Goal: Information Seeking & Learning: Learn about a topic

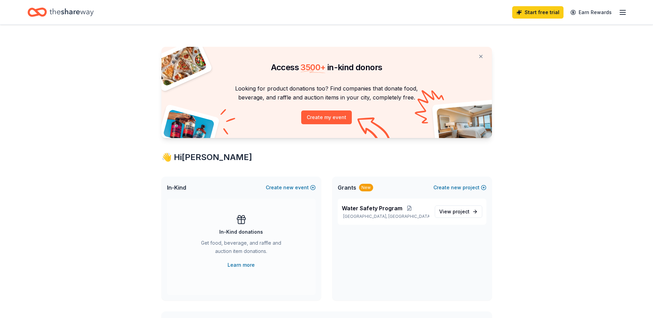
click at [630, 13] on div "Start free trial Earn Rewards" at bounding box center [326, 12] width 653 height 24
click at [459, 212] on span "project" at bounding box center [461, 212] width 17 height 6
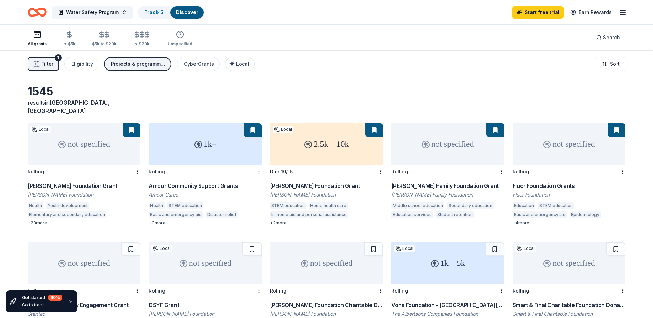
scroll to position [34, 0]
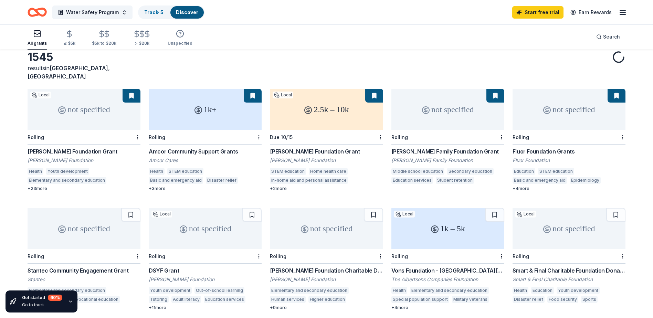
click at [631, 12] on div "Water Safety Program Track · 5 Discover Start free trial Earn Rewards" at bounding box center [326, 12] width 653 height 24
click at [627, 13] on div "Water Safety Program Track · 5 Discover Start free trial Earn Rewards" at bounding box center [326, 12] width 653 height 24
click at [624, 12] on icon "button" at bounding box center [623, 12] width 8 height 8
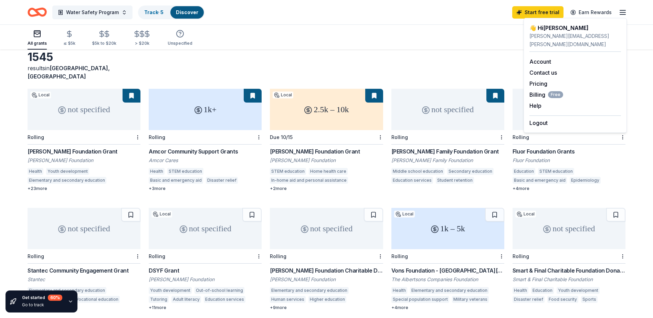
click at [400, 29] on div "All grants ≤ $5k $5k to $20k > $20k Unspecified Search" at bounding box center [327, 36] width 598 height 25
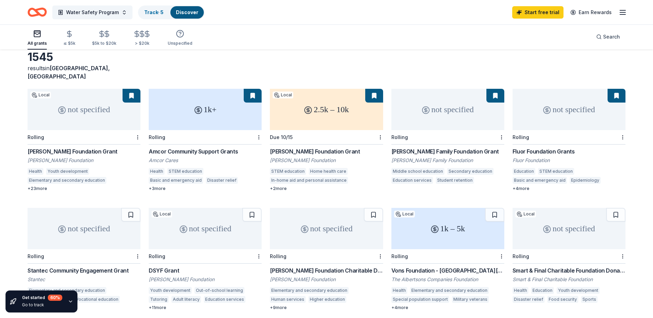
scroll to position [0, 0]
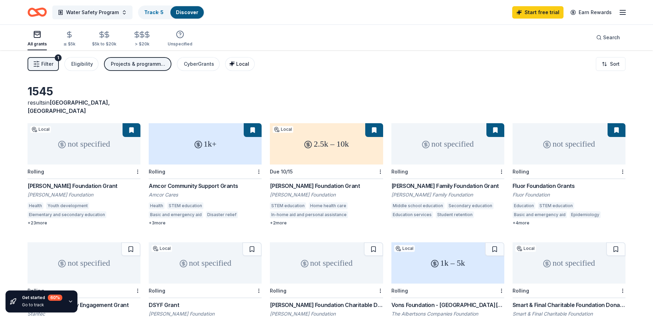
click at [243, 64] on span "Local" at bounding box center [242, 64] width 13 height 6
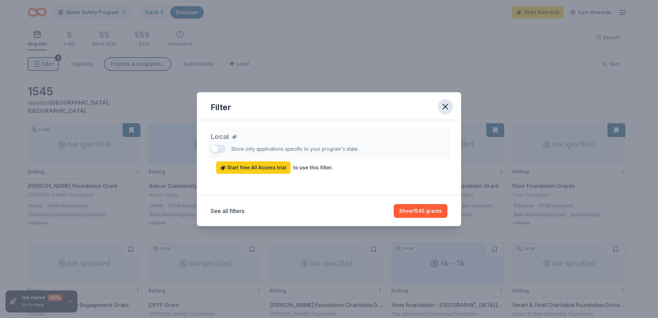
click at [450, 107] on icon "button" at bounding box center [446, 107] width 10 height 10
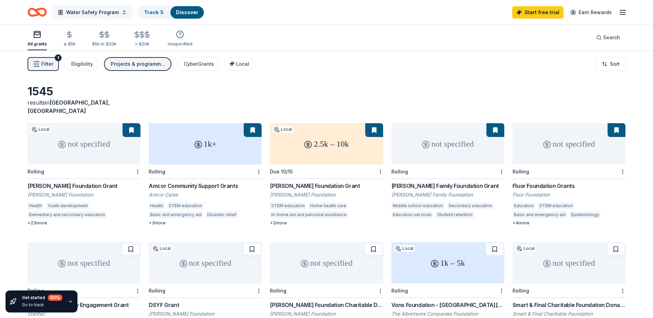
click at [105, 13] on span "Water Safety Program" at bounding box center [92, 12] width 53 height 8
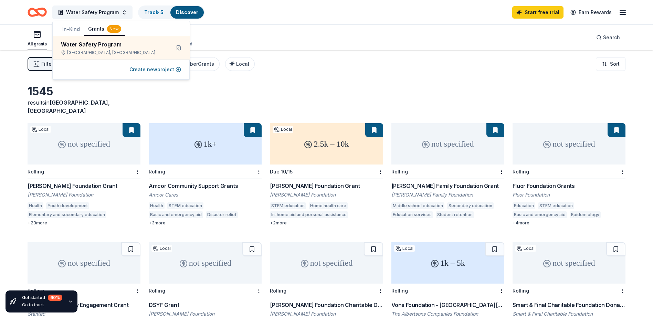
click at [73, 26] on button "In-Kind" at bounding box center [71, 29] width 26 height 12
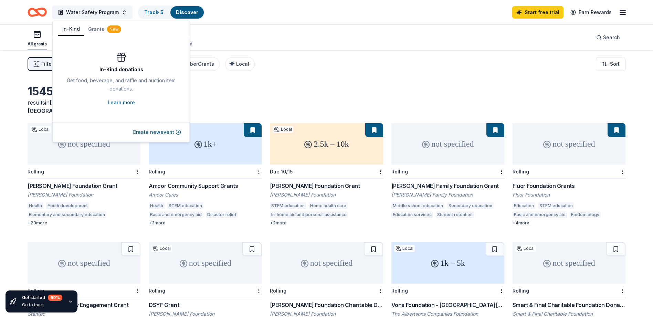
click at [132, 104] on link "Learn more" at bounding box center [121, 102] width 27 height 8
click at [333, 55] on div "Filter 1 Eligibility Projects & programming, General operations, Scholarship, E…" at bounding box center [326, 64] width 653 height 28
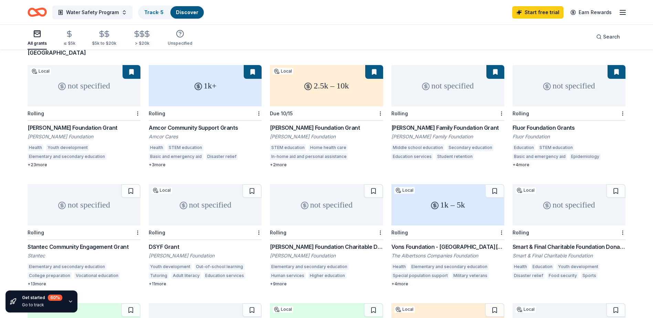
scroll to position [69, 0]
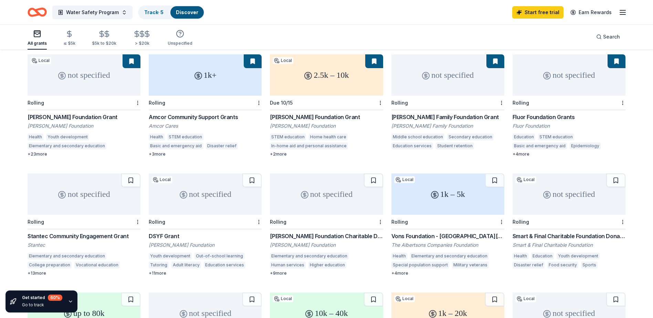
click at [316, 113] on div "[PERSON_NAME] Foundation Grant" at bounding box center [326, 117] width 113 height 8
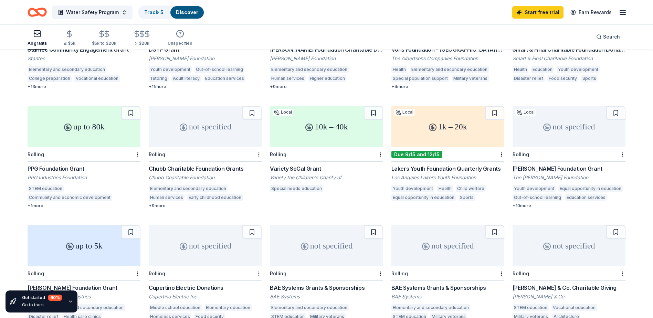
scroll to position [275, 0]
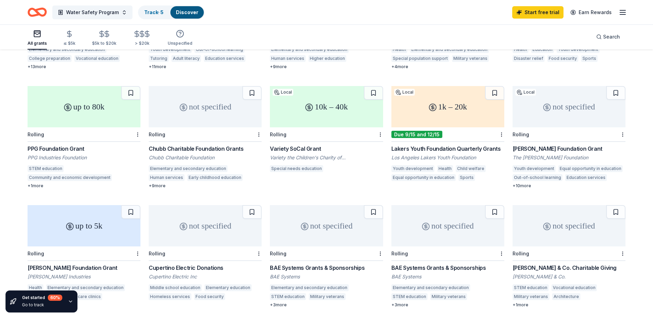
click at [310, 133] on div "Rolling" at bounding box center [326, 134] width 113 height 14
click at [467, 118] on div "1k – 20k" at bounding box center [447, 106] width 113 height 41
click at [568, 145] on div "[PERSON_NAME] Foundation Grant" at bounding box center [569, 149] width 113 height 8
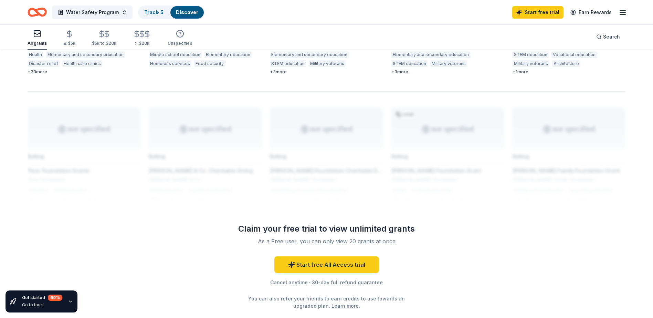
scroll to position [549, 0]
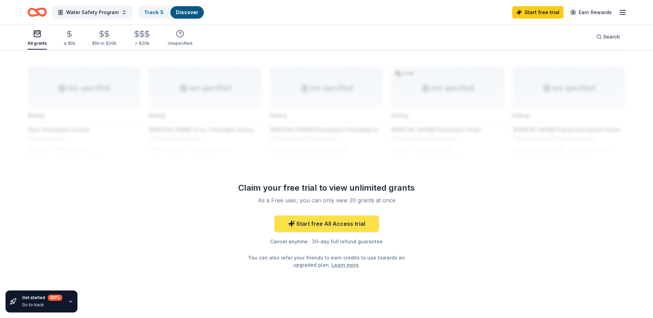
click at [360, 216] on link "Start free All Access trial" at bounding box center [326, 224] width 105 height 17
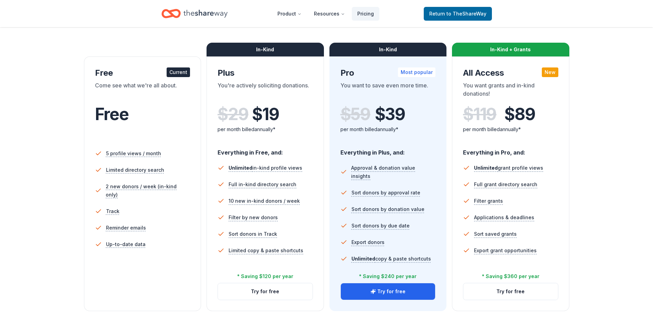
scroll to position [103, 0]
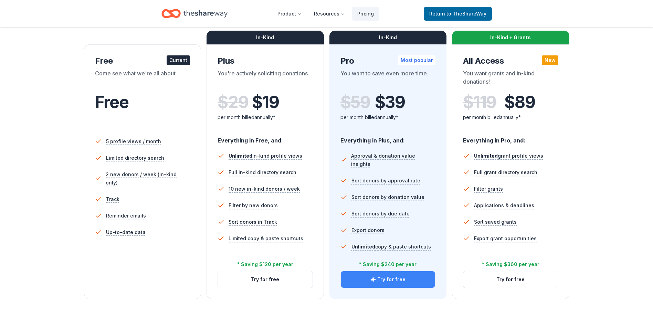
click at [390, 279] on button "Try for free" at bounding box center [388, 279] width 95 height 17
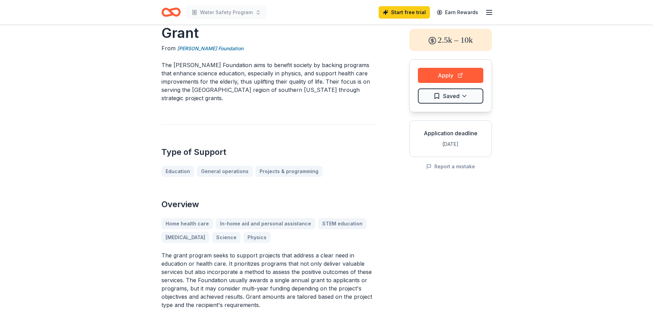
scroll to position [69, 0]
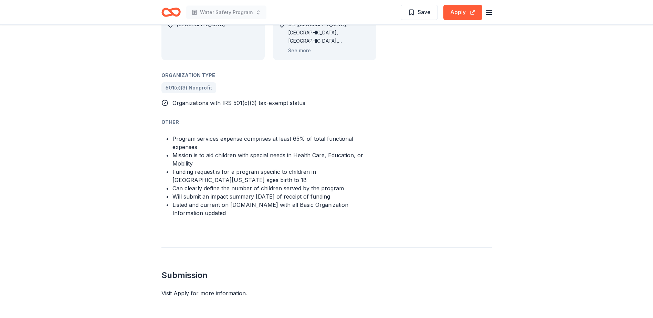
scroll to position [379, 0]
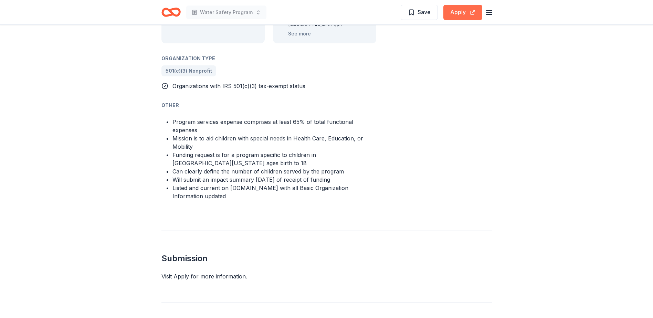
click at [447, 15] on button "Apply" at bounding box center [462, 12] width 39 height 15
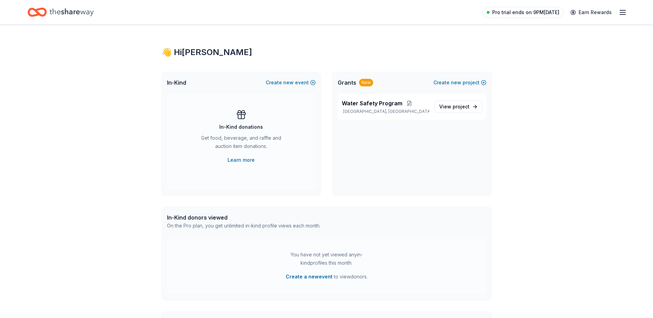
click at [550, 13] on span "Pro trial ends on 9PM[DATE]" at bounding box center [525, 12] width 67 height 8
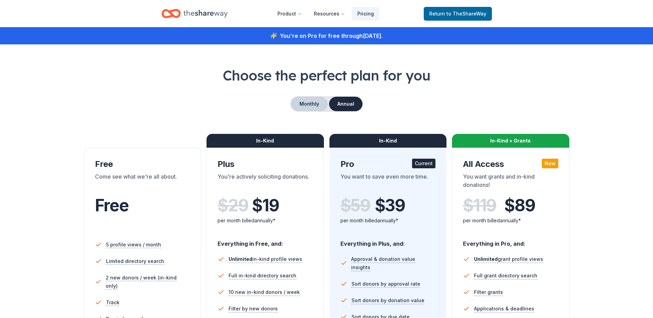
click at [319, 101] on button "Monthly" at bounding box center [309, 104] width 37 height 14
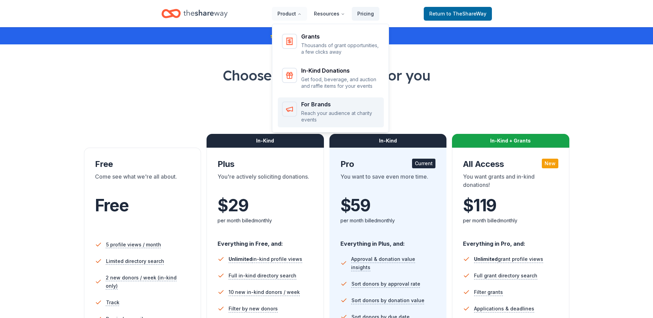
click at [314, 106] on div "For Brands" at bounding box center [340, 105] width 78 height 6
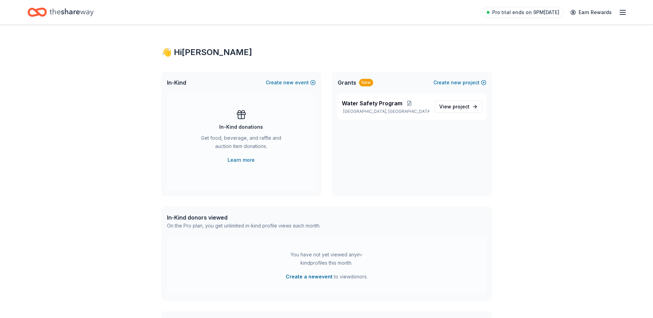
click at [620, 13] on icon "button" at bounding box center [623, 12] width 8 height 8
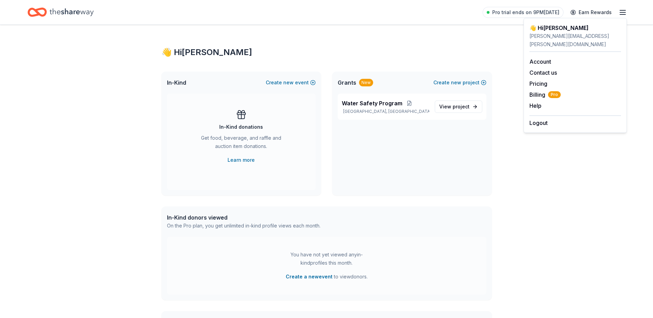
click at [364, 41] on div "👋 Hi [PERSON_NAME] In-Kind Create new event In-Kind donations Get food, beverag…" at bounding box center [326, 260] width 353 height 470
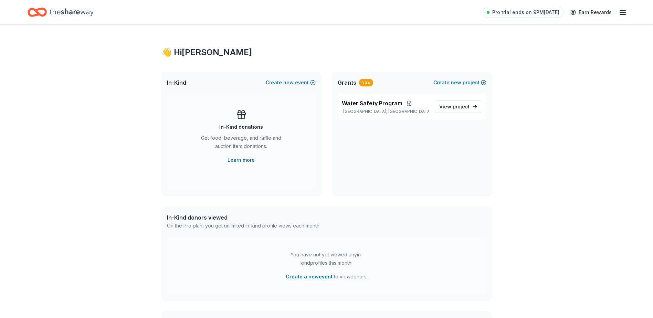
click at [64, 10] on icon "Home" at bounding box center [72, 12] width 44 height 14
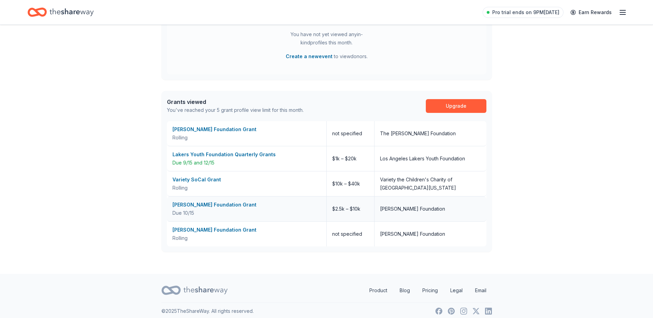
scroll to position [226, 0]
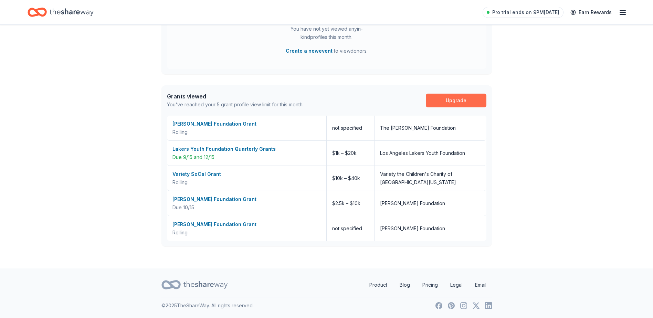
click at [480, 105] on link "Upgrade" at bounding box center [456, 101] width 61 height 14
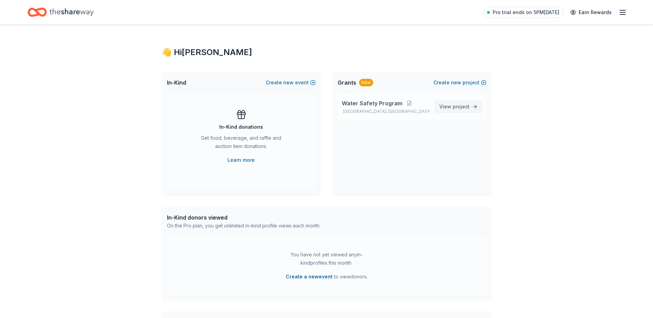
click at [452, 112] on link "View project" at bounding box center [459, 107] width 48 height 12
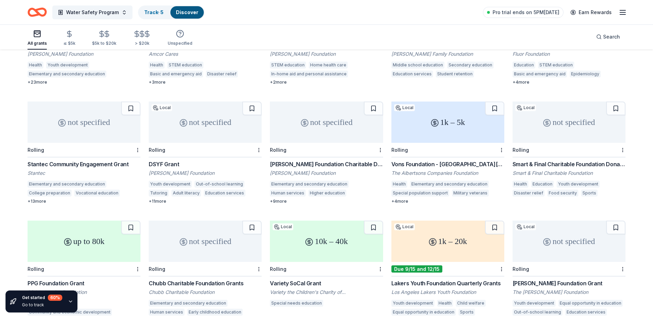
scroll to position [108, 0]
